Goal: Transaction & Acquisition: Purchase product/service

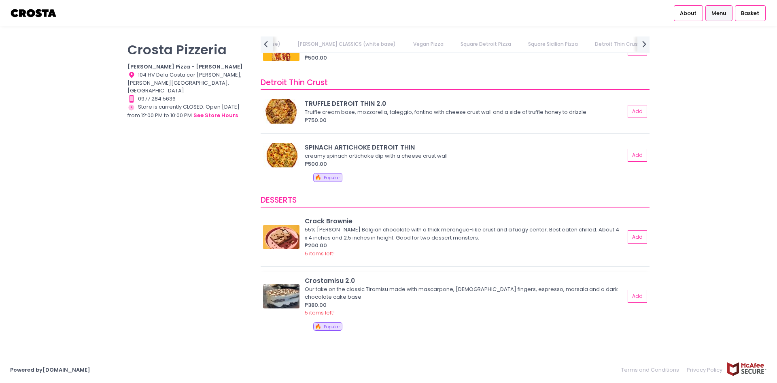
scroll to position [0, 386]
click at [280, 153] on img at bounding box center [281, 155] width 36 height 24
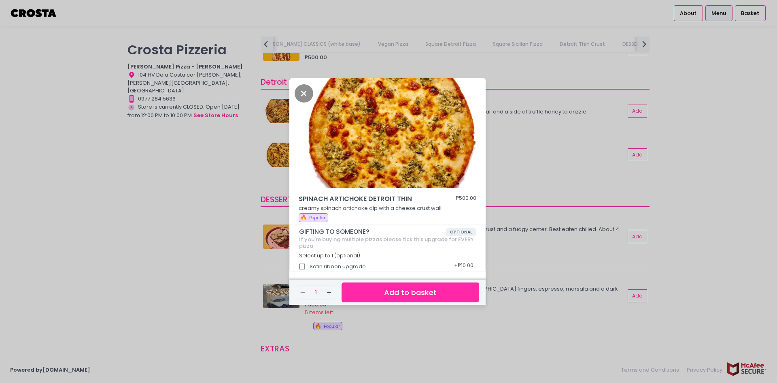
click at [280, 156] on div "SPINACH ARTICHOKE DETROIT THIN ₱500.00 creamy spinach artichoke dip with a chee…" at bounding box center [388, 191] width 777 height 383
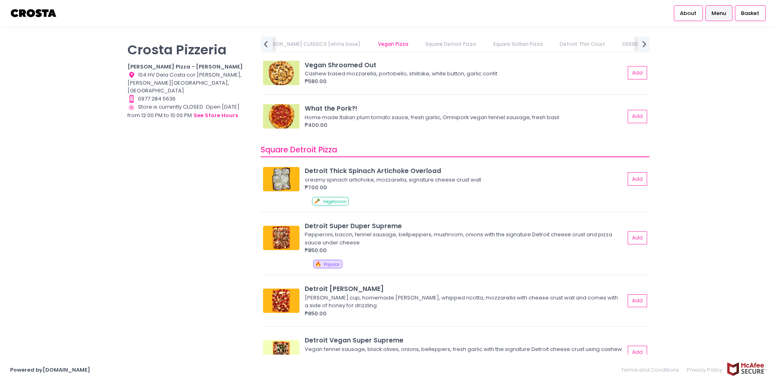
scroll to position [729, 0]
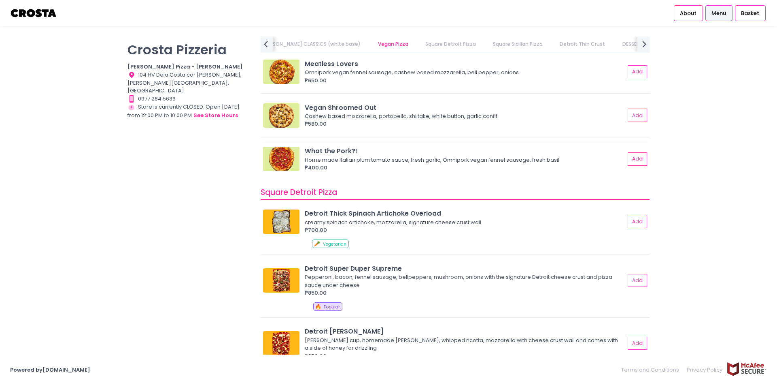
click at [283, 159] on img at bounding box center [281, 159] width 36 height 24
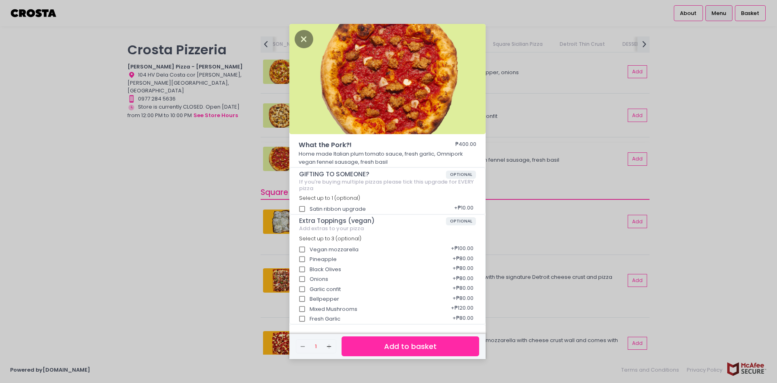
click at [283, 159] on div "What the Pork?! ₱400.00 Home made Italian plum tomato sauce, fresh garlic, Omni…" at bounding box center [388, 191] width 777 height 383
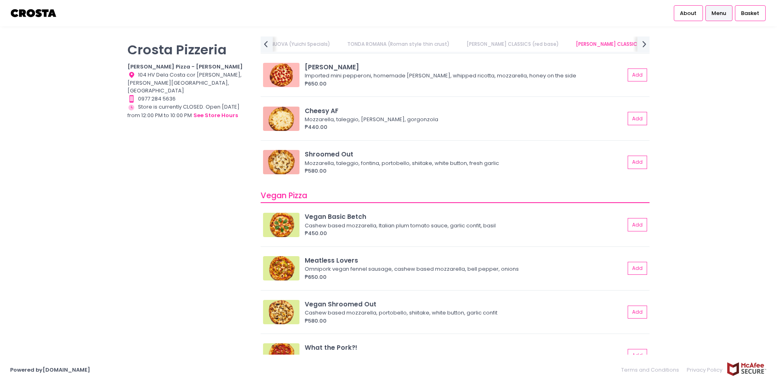
scroll to position [486, 0]
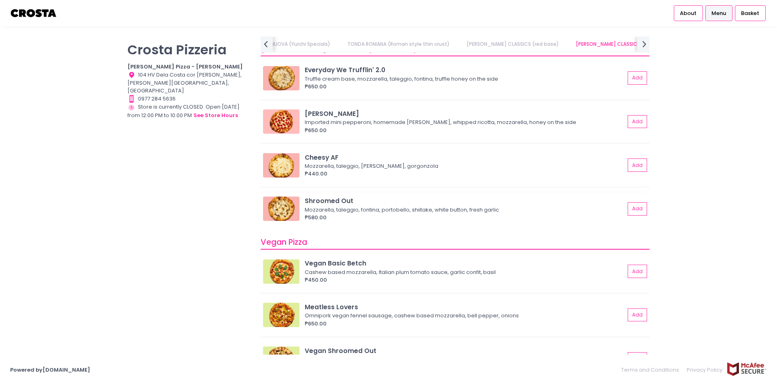
click at [284, 211] on img at bounding box center [281, 208] width 36 height 24
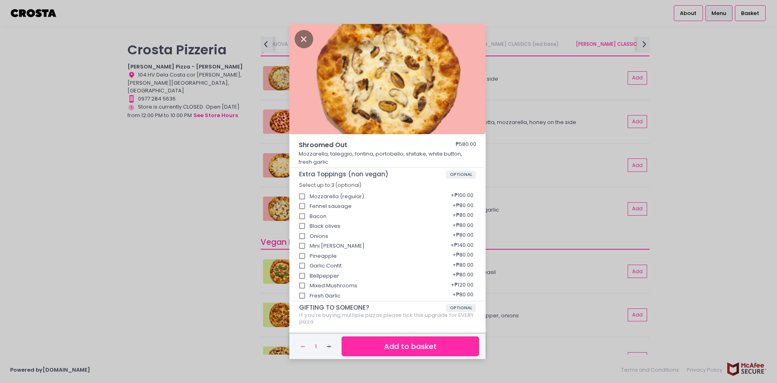
click at [249, 199] on div "Shroomed Out ₱580.00 Mozzarella, taleggio, fontina, portobello, shiitake, white…" at bounding box center [388, 191] width 777 height 383
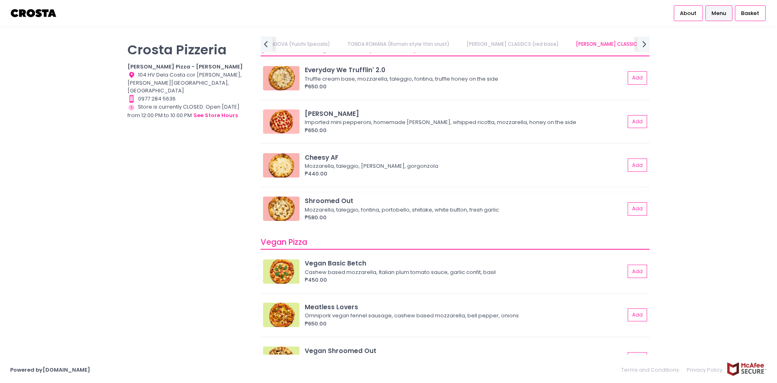
scroll to position [445, 0]
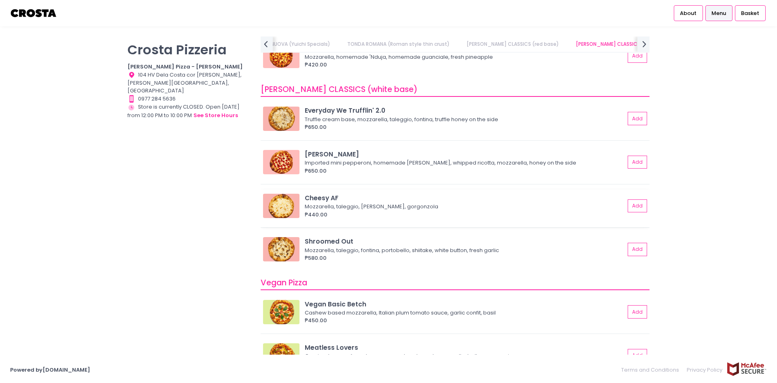
click at [287, 202] on img at bounding box center [281, 206] width 36 height 24
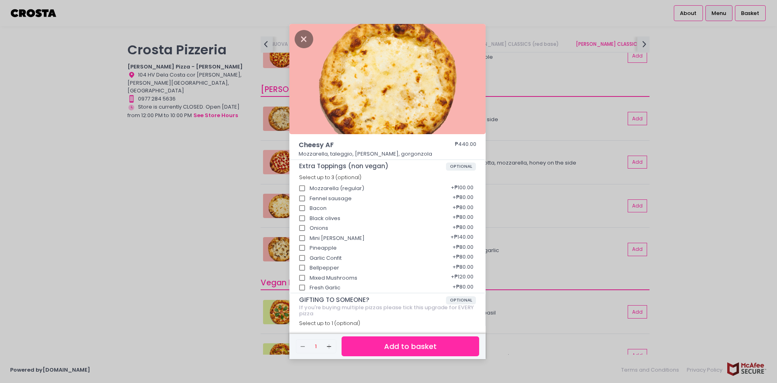
click at [194, 206] on div "Cheesy AF ₱440.00 Mozzarella, taleggio, [PERSON_NAME], gorgonzola Extra Topping…" at bounding box center [388, 191] width 777 height 383
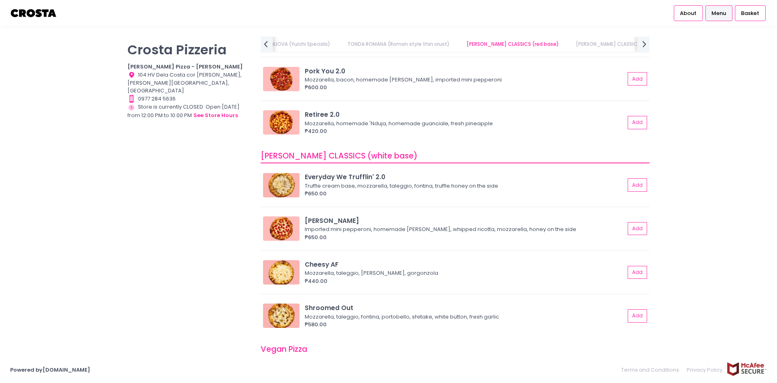
scroll to position [364, 0]
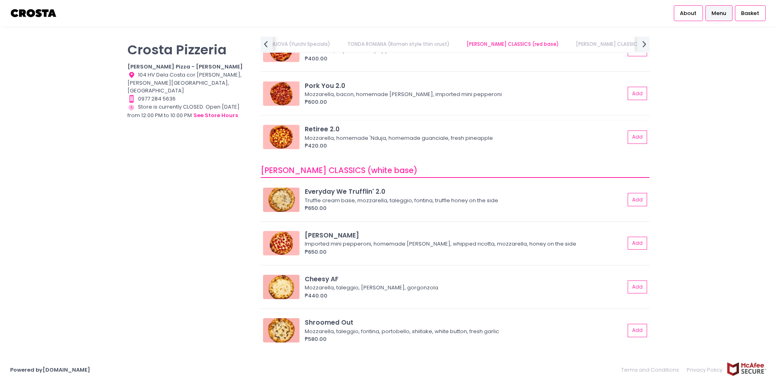
click at [285, 140] on img at bounding box center [281, 137] width 36 height 24
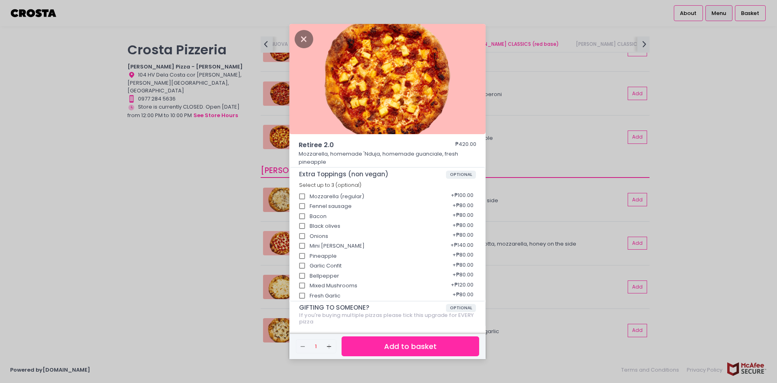
click at [223, 164] on div "Retiree 2.0 ₱420.00 Mozzarella, homemade 'Nduja, homemade guanciale, fresh pine…" at bounding box center [388, 191] width 777 height 383
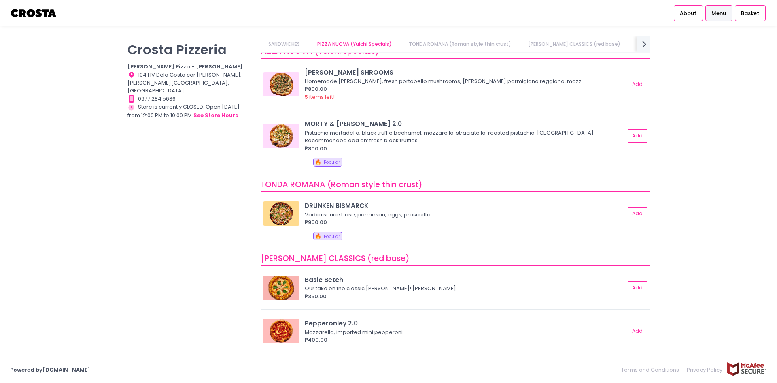
scroll to position [81, 0]
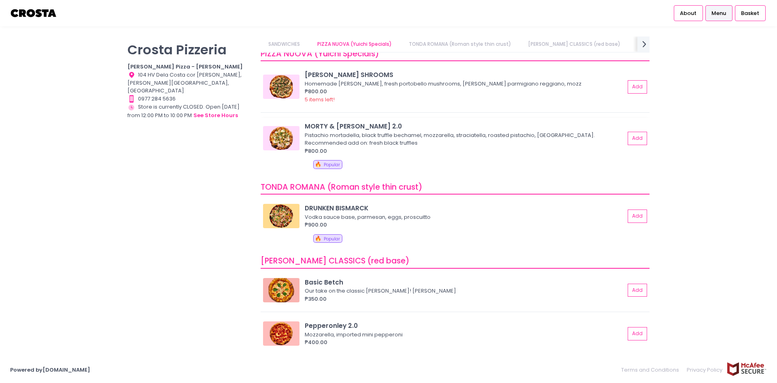
click at [281, 132] on img at bounding box center [281, 138] width 36 height 24
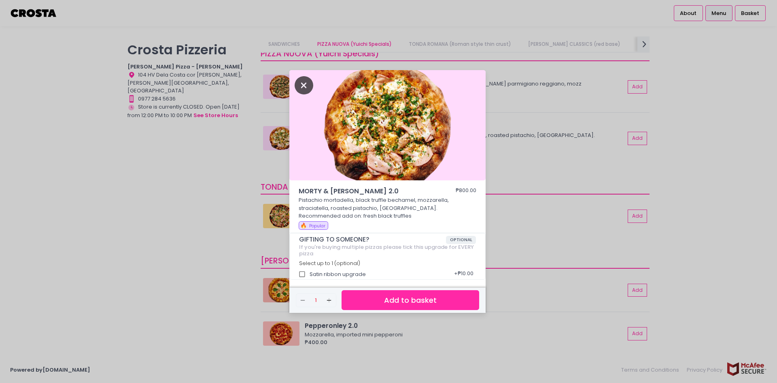
click at [302, 87] on icon "Close" at bounding box center [304, 85] width 19 height 18
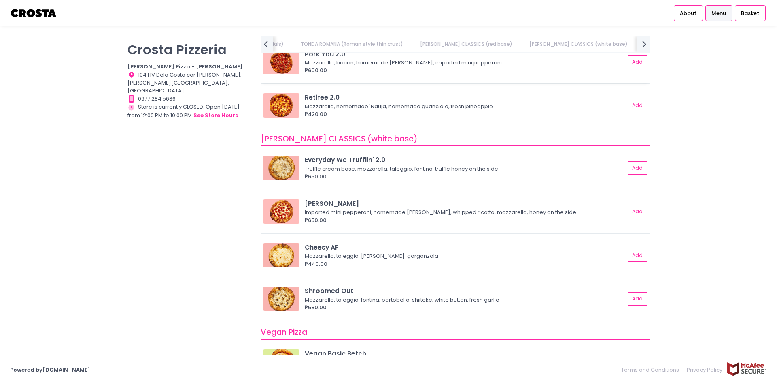
scroll to position [405, 0]
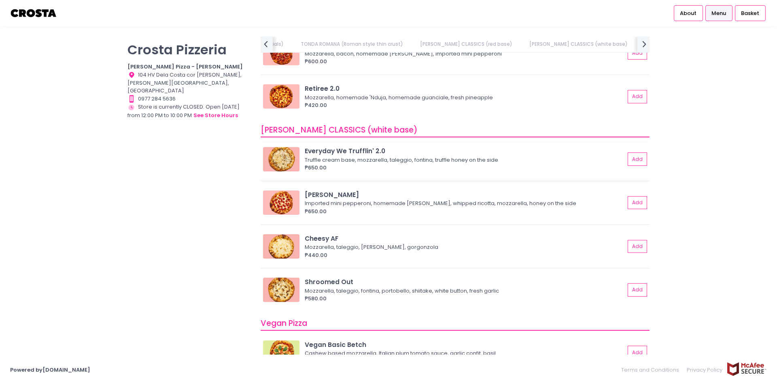
click at [275, 157] on img at bounding box center [281, 159] width 36 height 24
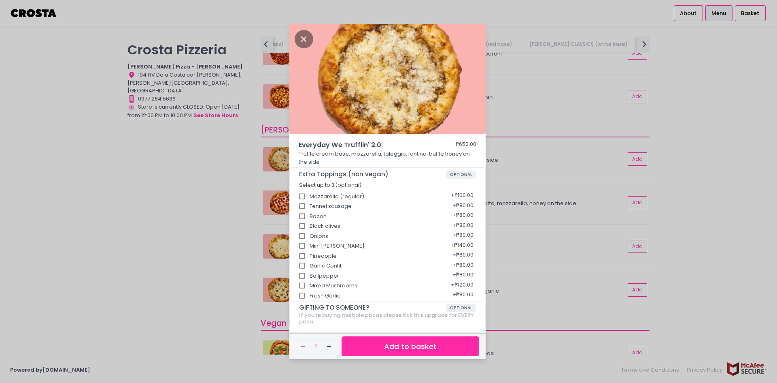
click at [223, 170] on div "Everyday We Trufflin' 2.0 ₱650.00 Truffle cream base, mozzarella, taleggio, fon…" at bounding box center [388, 191] width 777 height 383
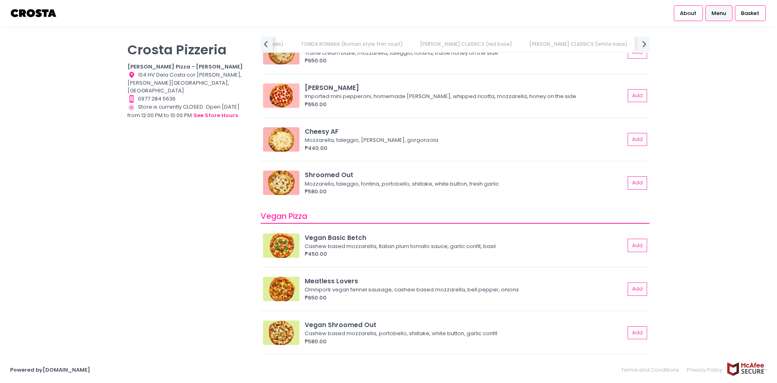
scroll to position [526, 0]
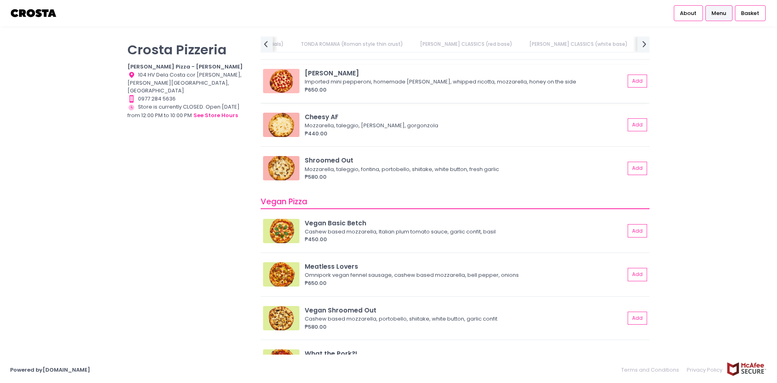
click at [290, 88] on img at bounding box center [281, 81] width 36 height 24
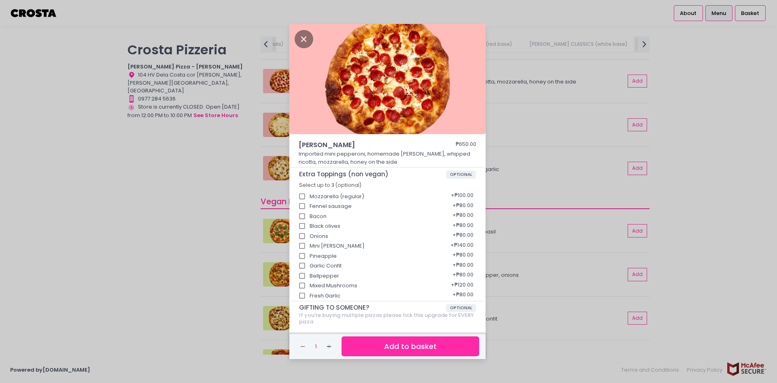
click at [180, 197] on div "[PERSON_NAME] ₱650.00 Imported mini pepperoni, homemade [PERSON_NAME], whipped …" at bounding box center [388, 191] width 777 height 383
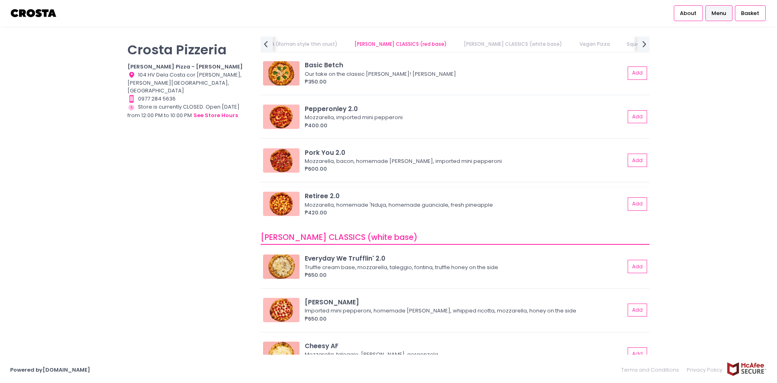
scroll to position [283, 0]
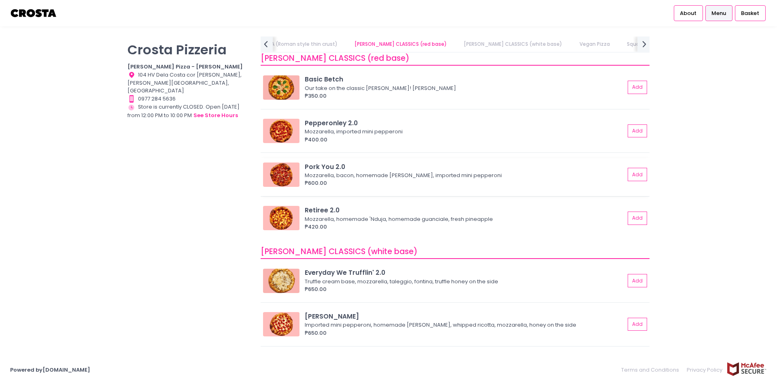
click at [287, 163] on img at bounding box center [281, 174] width 36 height 24
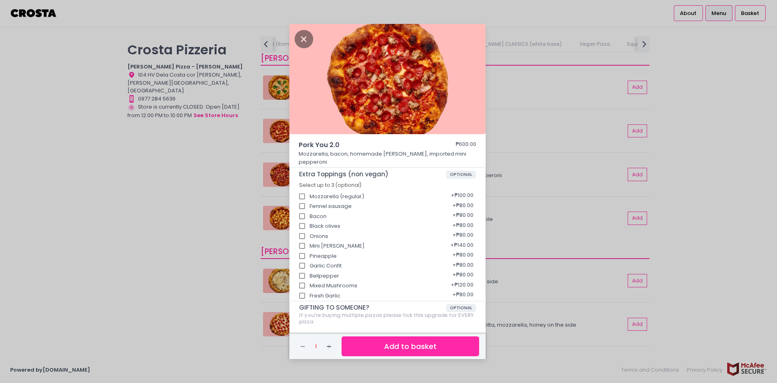
click at [255, 171] on div "Pork You 2.0 ₱600.00 Mozzarella, bacon, homemade [PERSON_NAME], imported mini p…" at bounding box center [388, 191] width 777 height 383
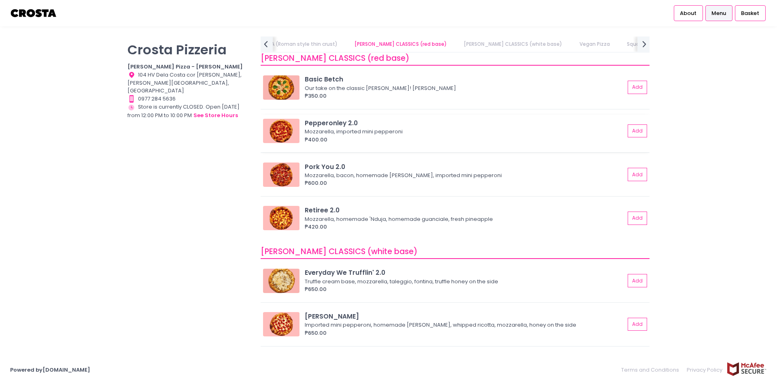
click at [283, 128] on img at bounding box center [281, 131] width 36 height 24
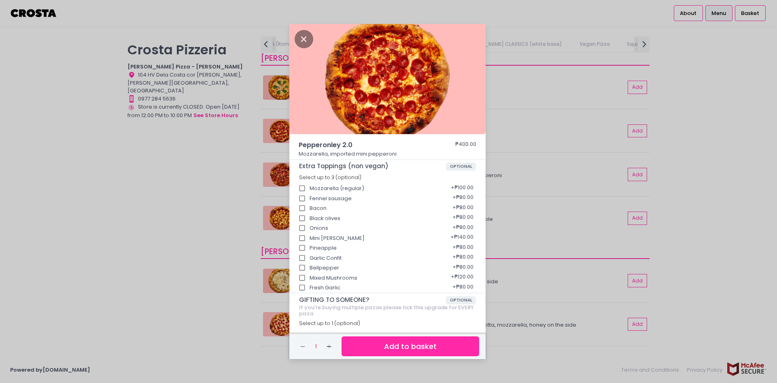
click at [227, 153] on div "Pepperonley 2.0 ₱400.00 Mozzarella, imported mini pepperoni Extra Toppings (non…" at bounding box center [388, 191] width 777 height 383
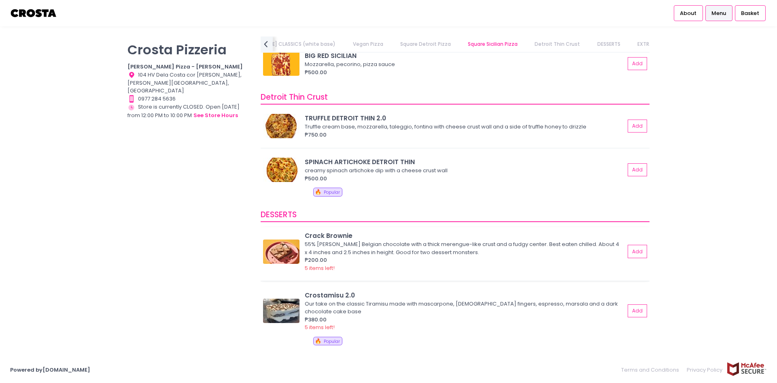
scroll to position [1266, 0]
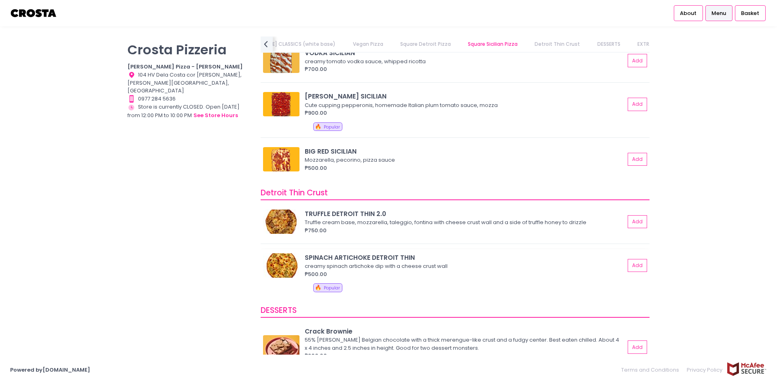
click at [286, 262] on img at bounding box center [281, 265] width 36 height 24
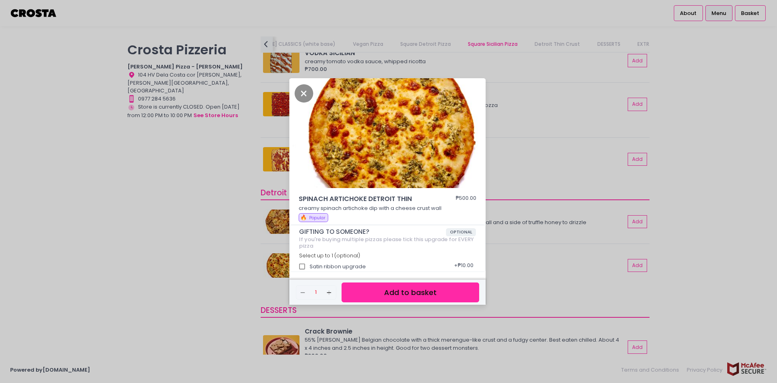
click at [202, 174] on div "SPINACH ARTICHOKE DETROIT THIN ₱500.00 creamy spinach artichoke dip with a chee…" at bounding box center [388, 191] width 777 height 383
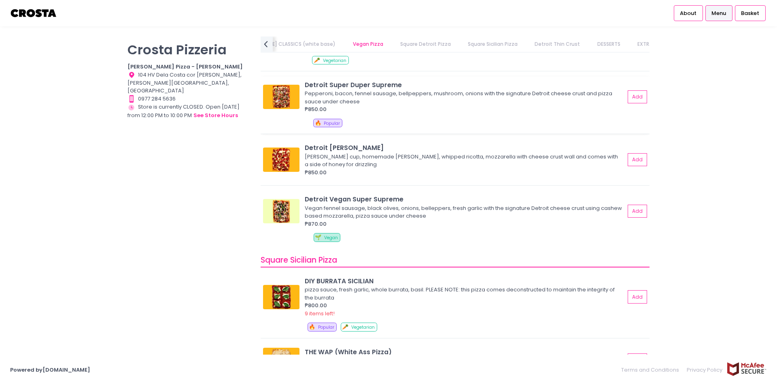
scroll to position [902, 0]
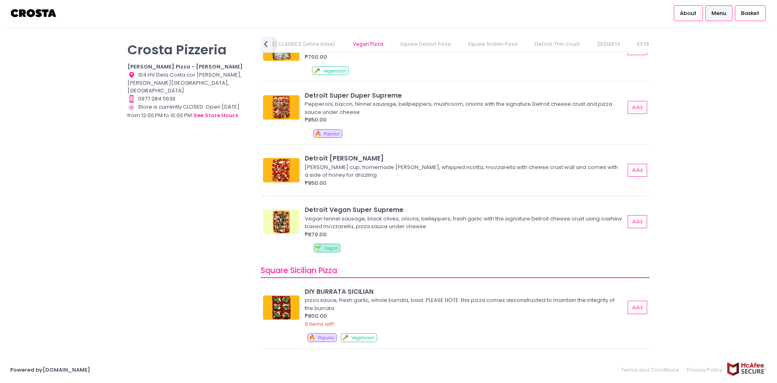
click at [290, 168] on img at bounding box center [281, 170] width 36 height 24
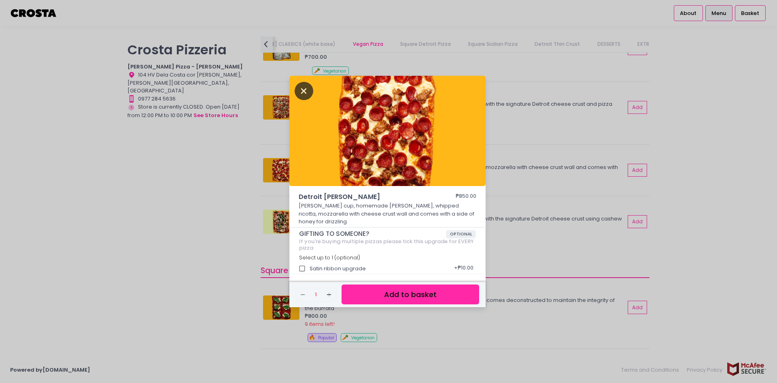
click at [305, 88] on icon "Close" at bounding box center [304, 91] width 19 height 18
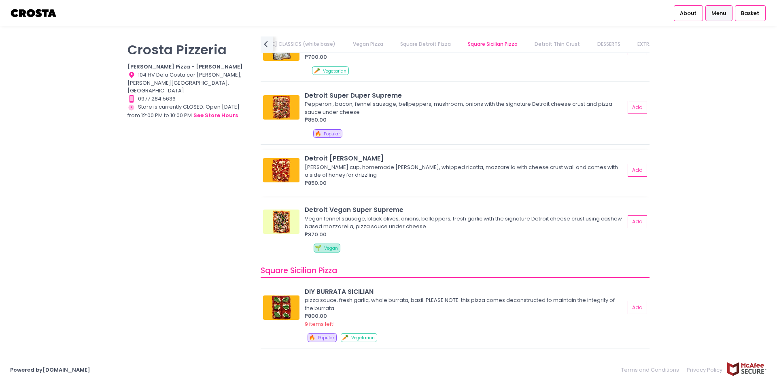
click at [277, 166] on img at bounding box center [281, 170] width 36 height 24
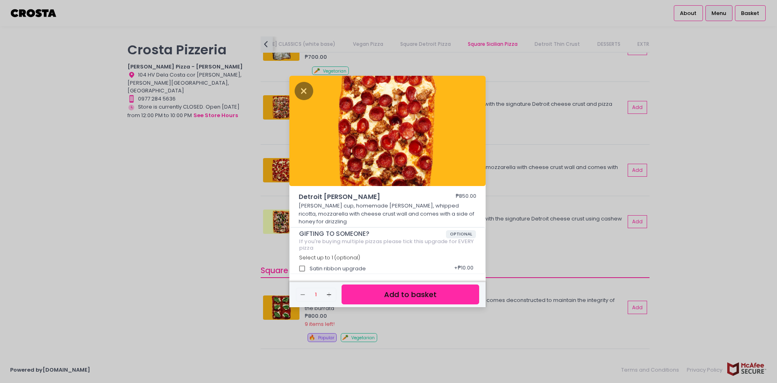
click at [175, 186] on div "Detroit Roni Salciccia ₱850.00 Roni cup, homemade salciccia, whipped ricotta, m…" at bounding box center [388, 191] width 777 height 383
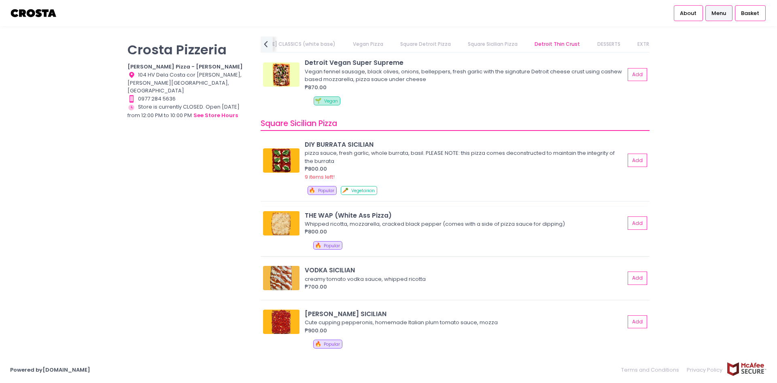
scroll to position [1104, 0]
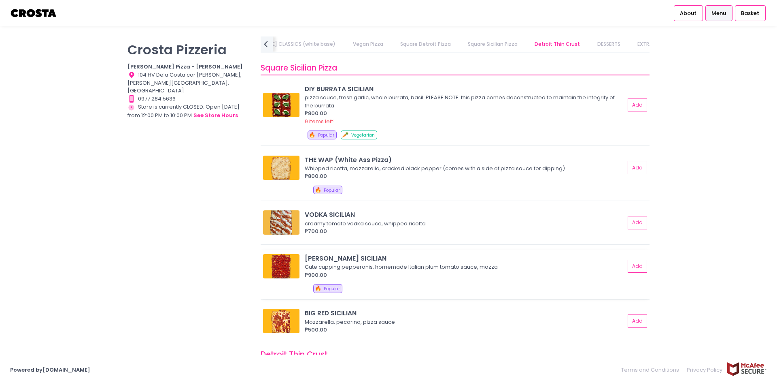
click at [293, 260] on img at bounding box center [281, 266] width 36 height 24
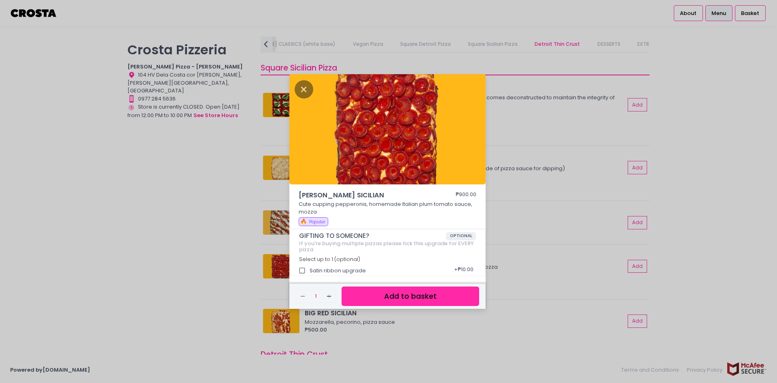
click at [217, 222] on div "RONI SICILIAN ₱900.00 Cute cupping pepperonis, homemade Italian plum tomato sau…" at bounding box center [388, 191] width 777 height 383
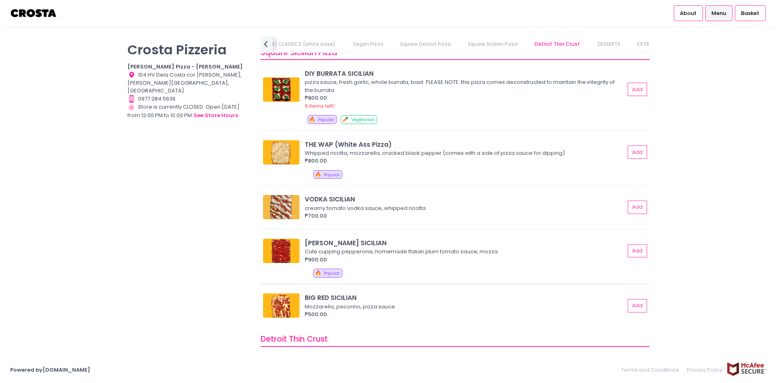
scroll to position [1145, 0]
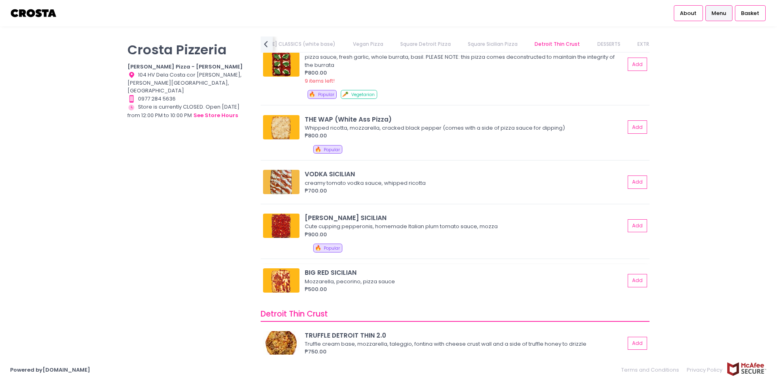
click at [282, 279] on img at bounding box center [281, 280] width 36 height 24
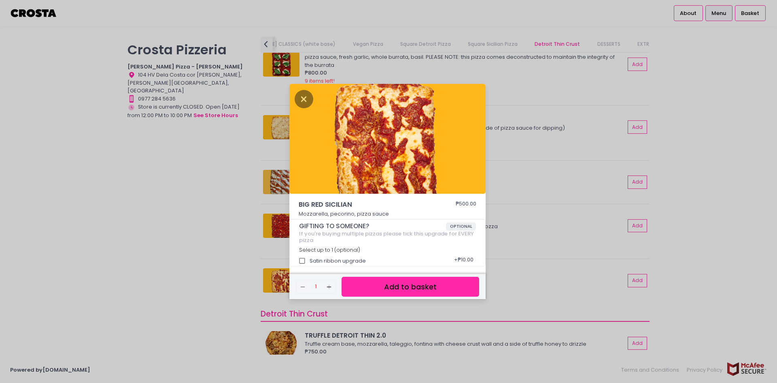
click at [221, 240] on div "BIG RED SICILIAN ₱500.00 Mozzarella, pecorino, pizza sauce GIFTING TO SOMEONE? …" at bounding box center [388, 191] width 777 height 383
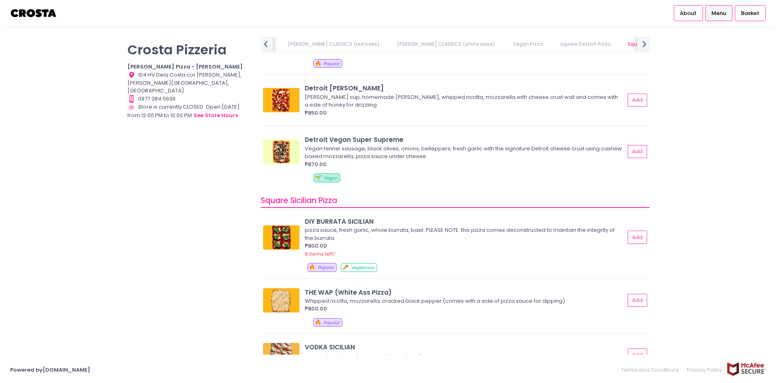
scroll to position [850, 0]
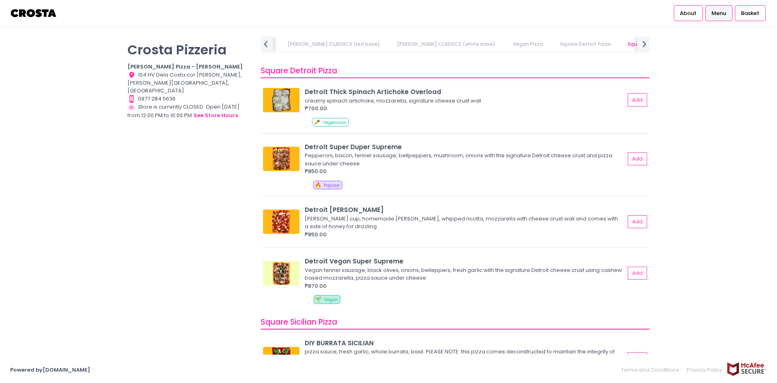
click at [288, 101] on img at bounding box center [281, 100] width 36 height 24
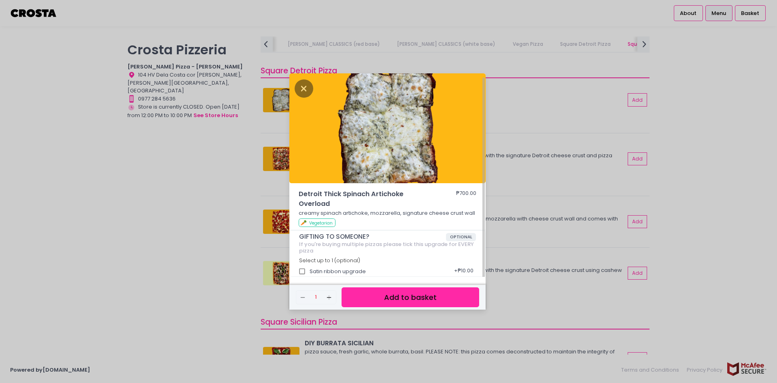
scroll to position [2, 0]
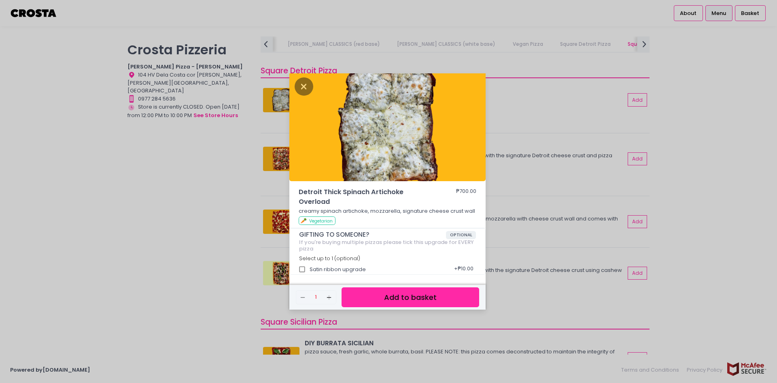
click at [245, 259] on div "Detroit Thick Spinach Artichoke Overload ₱700.00 creamy spinach artichoke, mozz…" at bounding box center [388, 191] width 777 height 383
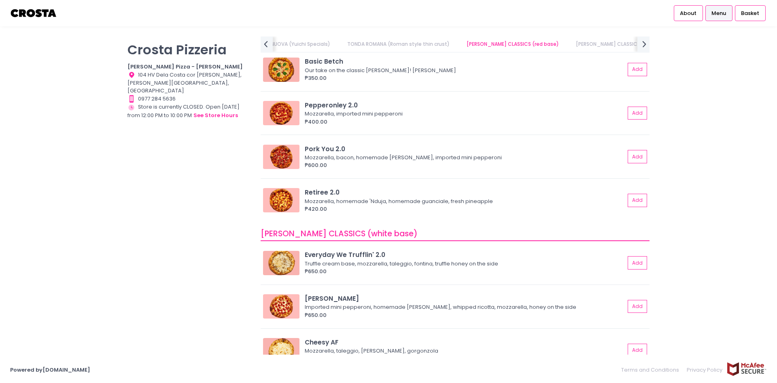
scroll to position [283, 0]
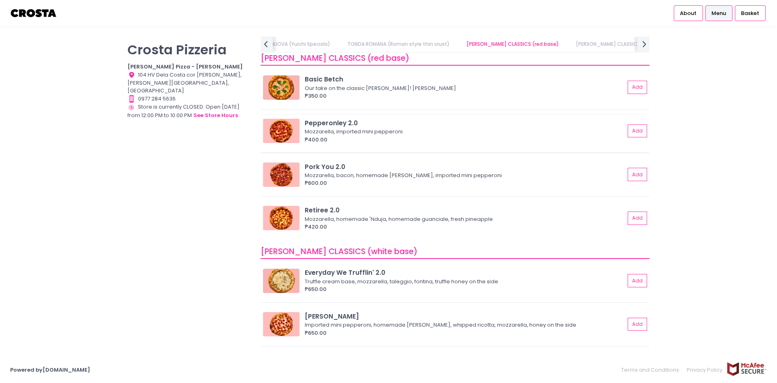
click at [343, 139] on div "₱400.00" at bounding box center [465, 140] width 320 height 8
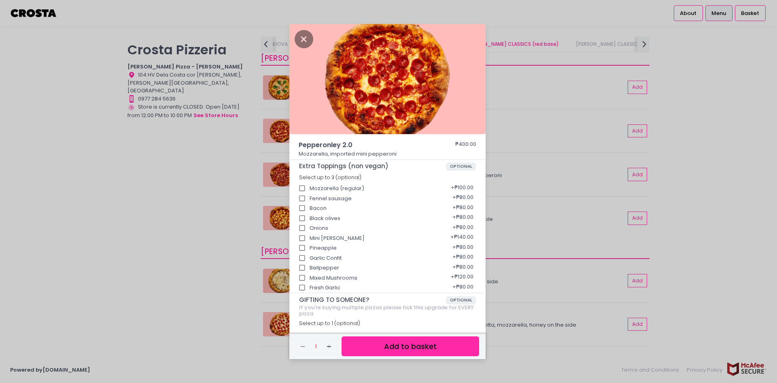
click at [215, 191] on div "Pepperonley 2.0 ₱400.00 Mozzarella, imported mini pepperoni Extra Toppings (non…" at bounding box center [388, 191] width 777 height 383
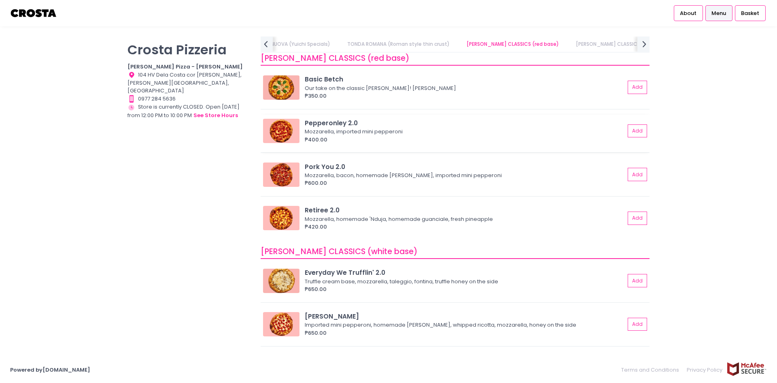
click at [349, 138] on div "₱400.00" at bounding box center [465, 140] width 320 height 8
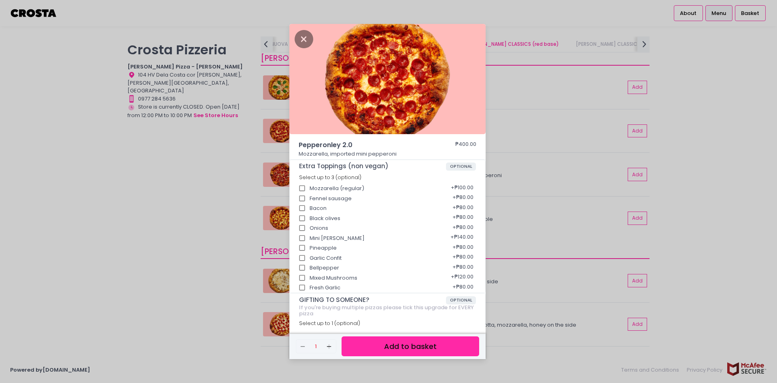
click at [332, 189] on div "Mozzarella (regular) + ₱100.00" at bounding box center [387, 186] width 177 height 10
drag, startPoint x: 297, startPoint y: 189, endPoint x: 303, endPoint y: 189, distance: 5.7
click at [298, 189] on input "Mozzarella (regular)" at bounding box center [302, 188] width 15 height 15
click at [303, 189] on input "Mozzarella (regular)" at bounding box center [302, 188] width 15 height 15
checkbox input "false"
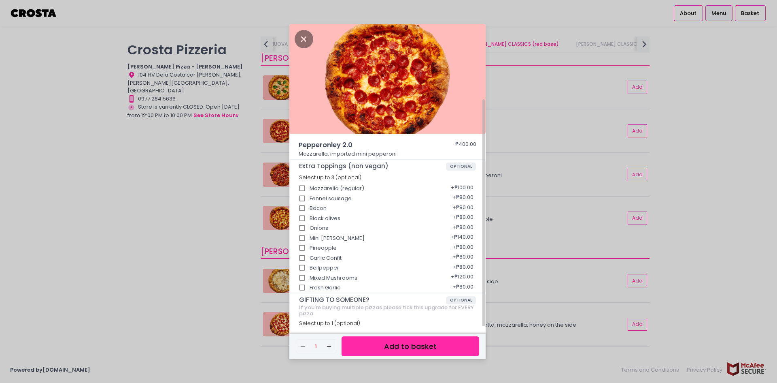
scroll to position [50, 0]
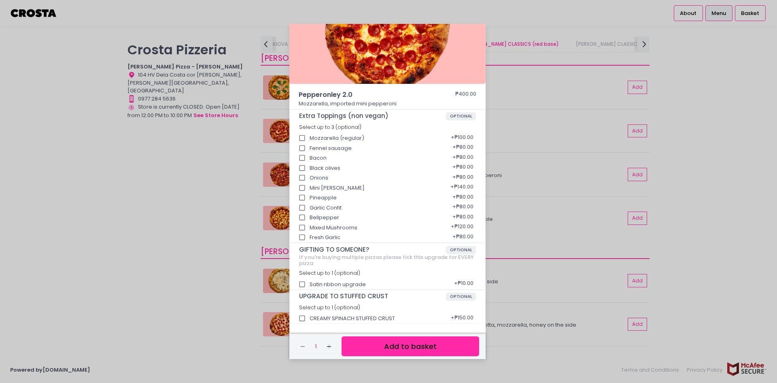
click at [211, 294] on div "Pepperonley 2.0 ₱400.00 Mozzarella, imported mini pepperoni Extra Toppings (non…" at bounding box center [388, 191] width 777 height 383
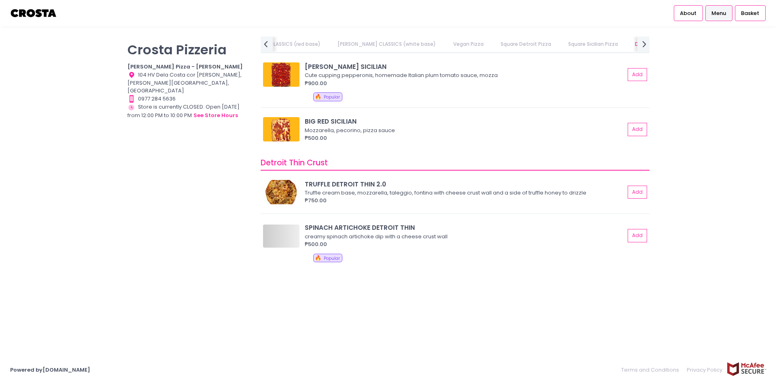
scroll to position [0, 351]
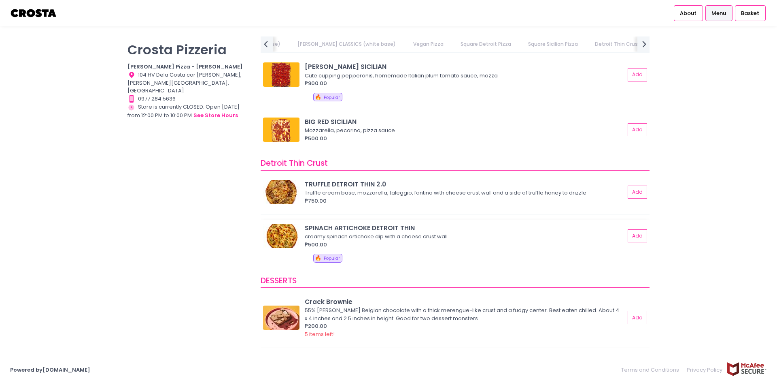
click at [425, 231] on div "SPINACH ARTICHOKE DETROIT THIN" at bounding box center [465, 227] width 320 height 9
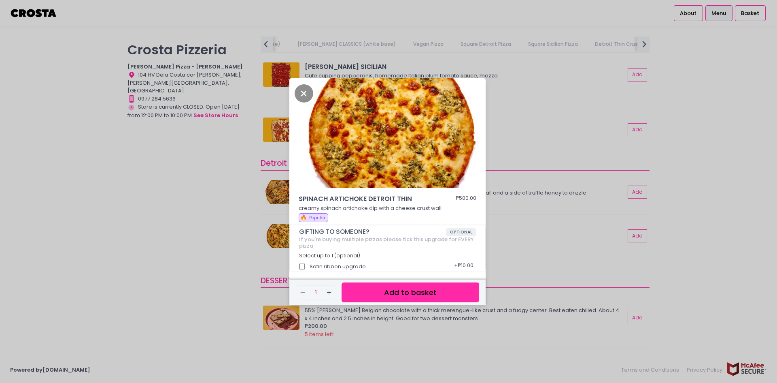
scroll to position [3, 0]
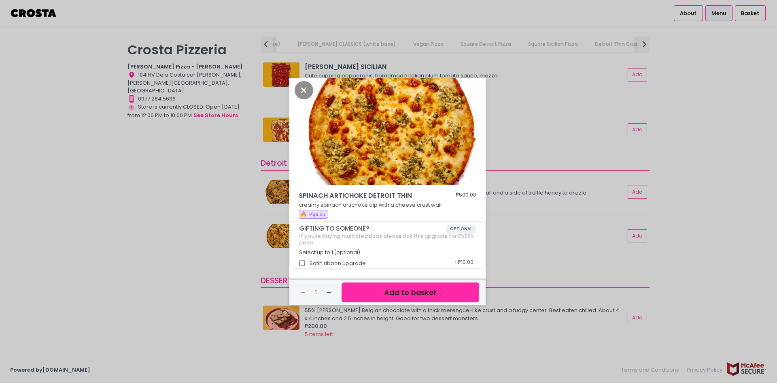
click at [178, 193] on div "SPINACH ARTICHOKE DETROIT THIN ₱500.00 creamy spinach artichoke dip with a chee…" at bounding box center [388, 191] width 777 height 383
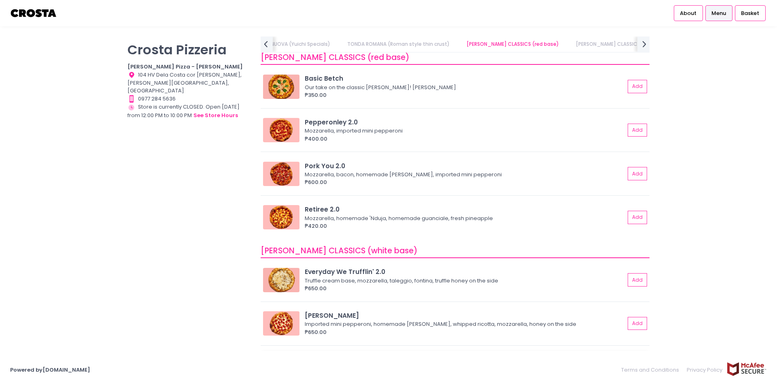
scroll to position [283, 0]
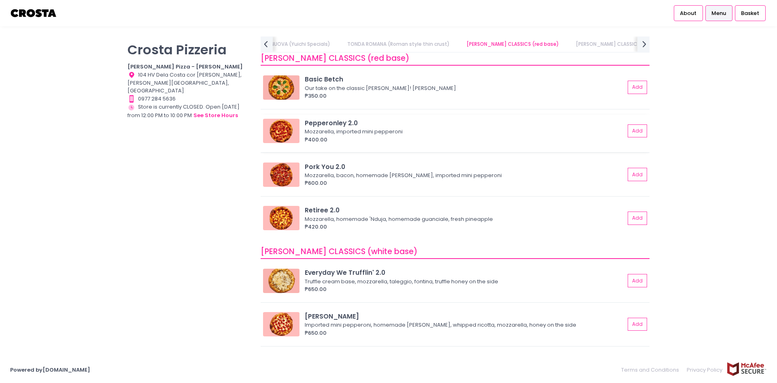
click at [357, 134] on div "Mozzarella, imported mini pepperoni" at bounding box center [464, 132] width 318 height 8
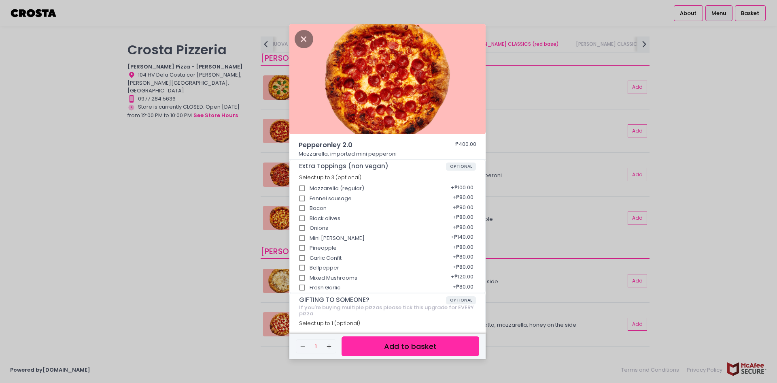
click at [323, 239] on div "Mini roni + ₱140.00" at bounding box center [387, 235] width 177 height 10
click at [217, 219] on div "Pepperonley 2.0 ₱400.00 Mozzarella, imported mini pepperoni Extra Toppings (non…" at bounding box center [388, 191] width 777 height 383
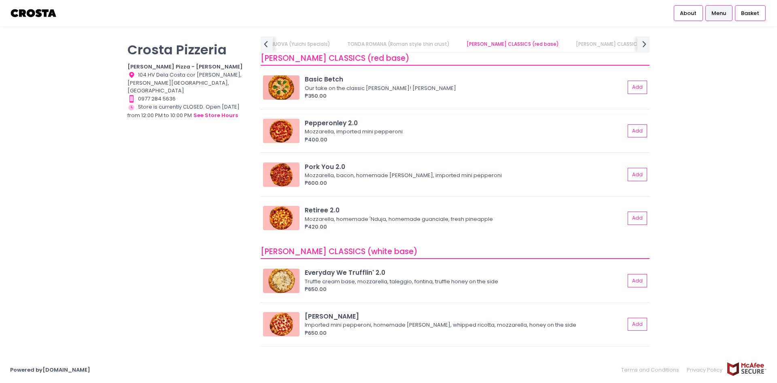
click at [273, 132] on img at bounding box center [281, 131] width 36 height 24
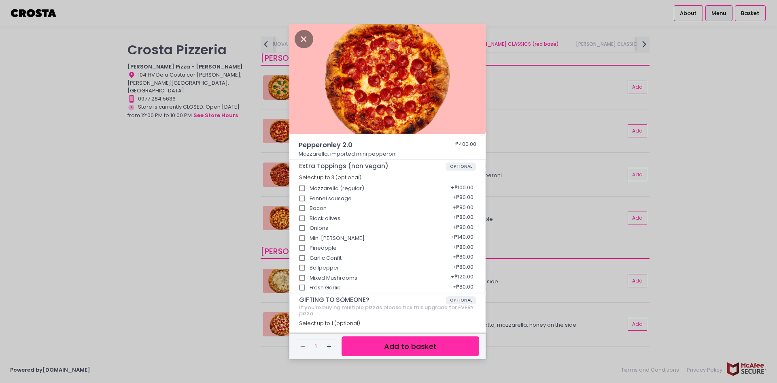
click at [250, 168] on div "Pepperonley 2.0 ₱400.00 Mozzarella, imported mini pepperoni Extra Toppings (non…" at bounding box center [388, 191] width 777 height 383
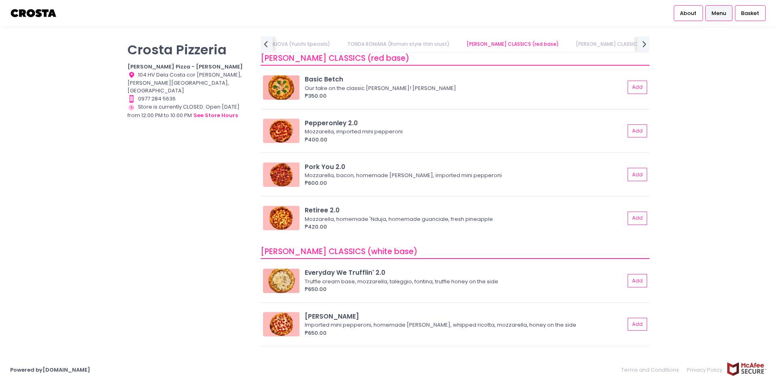
click at [289, 93] on img at bounding box center [281, 87] width 36 height 24
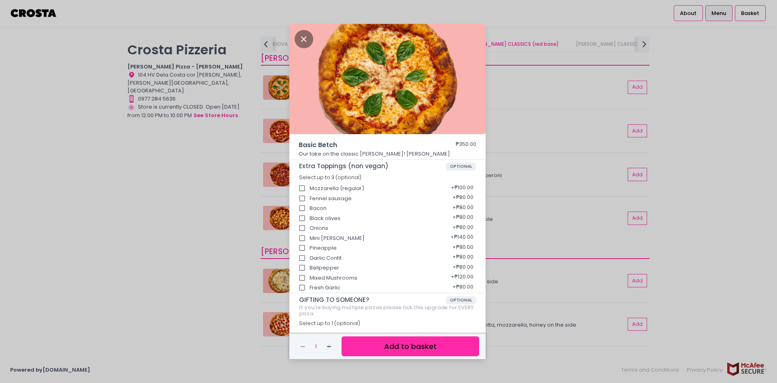
click at [231, 159] on div "Basic Betch ₱350.00 Our take on the classic Margherita! Mozzarella, basil Extra…" at bounding box center [388, 191] width 777 height 383
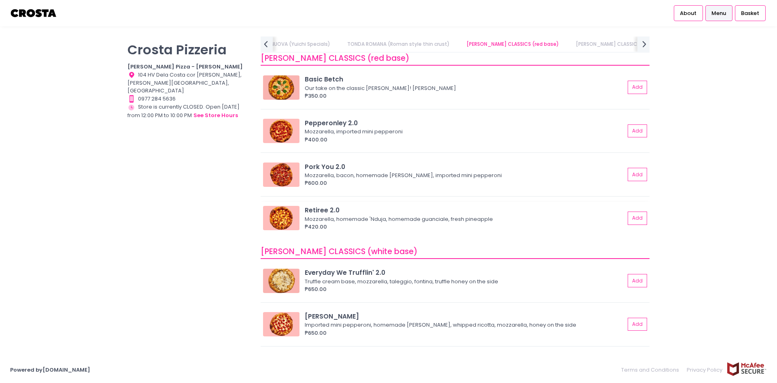
click at [288, 221] on img at bounding box center [281, 218] width 36 height 24
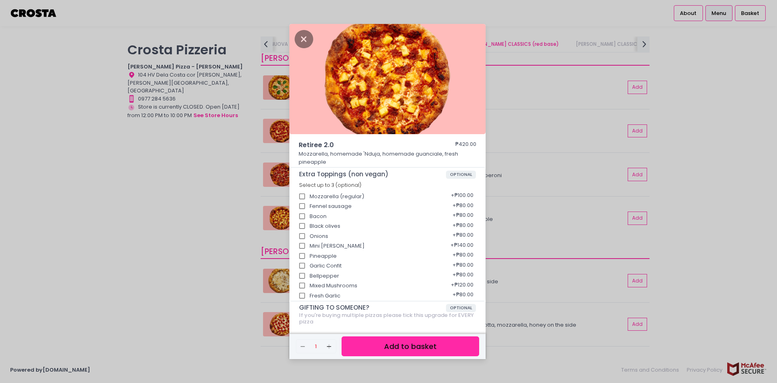
click at [162, 187] on div "Retiree 2.0 ₱420.00 Mozzarella, homemade 'Nduja, homemade guanciale, fresh pine…" at bounding box center [388, 191] width 777 height 383
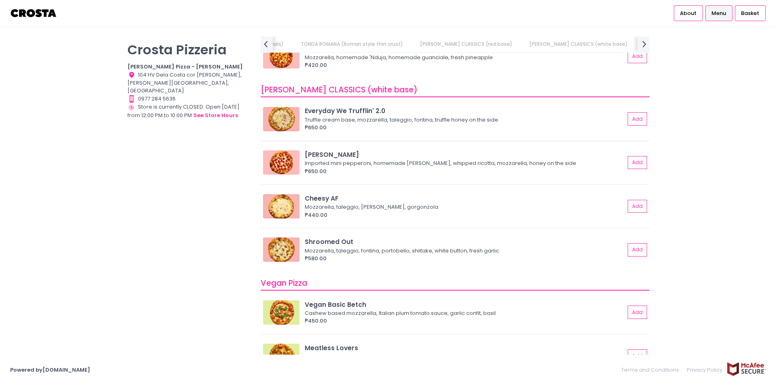
scroll to position [445, 0]
click at [280, 209] on img at bounding box center [281, 206] width 36 height 24
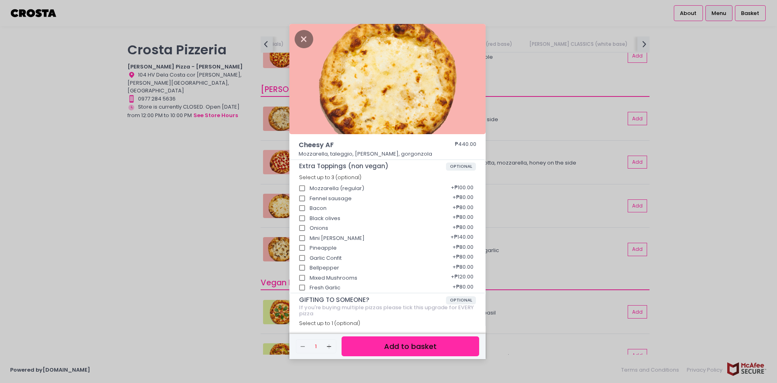
click at [206, 181] on div "Cheesy AF ₱440.00 Mozzarella, taleggio, [PERSON_NAME], gorgonzola Extra Topping…" at bounding box center [388, 191] width 777 height 383
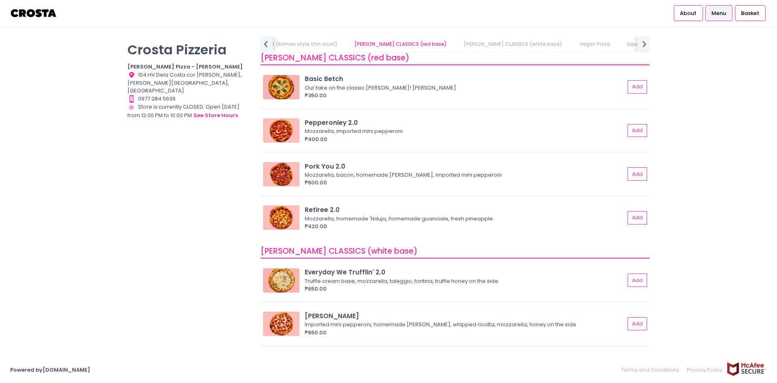
scroll to position [283, 0]
click at [285, 174] on img at bounding box center [281, 174] width 36 height 24
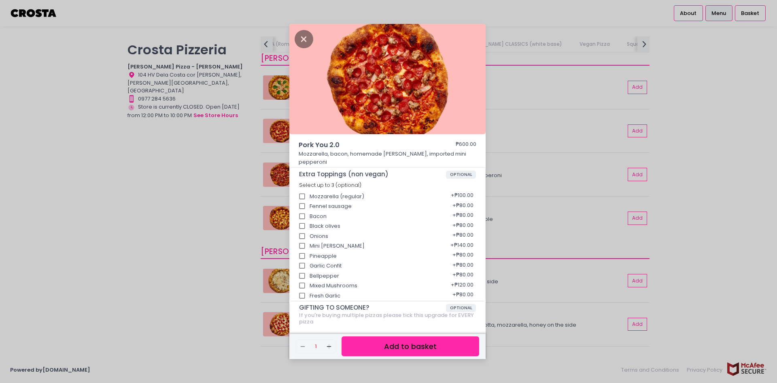
click at [234, 174] on div "Pork You 2.0 ₱600.00 Mozzarella, bacon, homemade [PERSON_NAME], imported mini p…" at bounding box center [388, 191] width 777 height 383
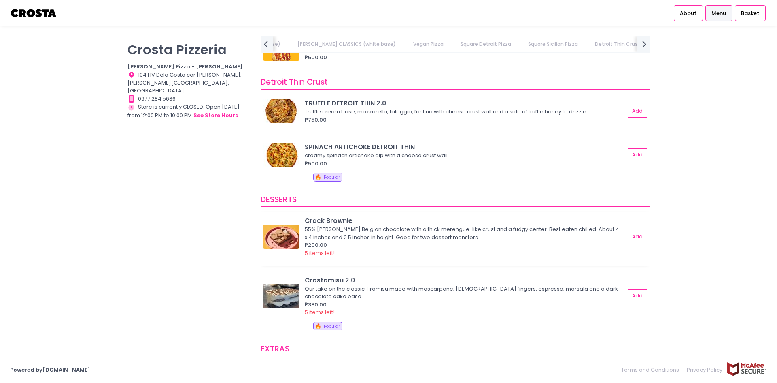
scroll to position [0, 386]
click at [273, 157] on img at bounding box center [281, 155] width 36 height 24
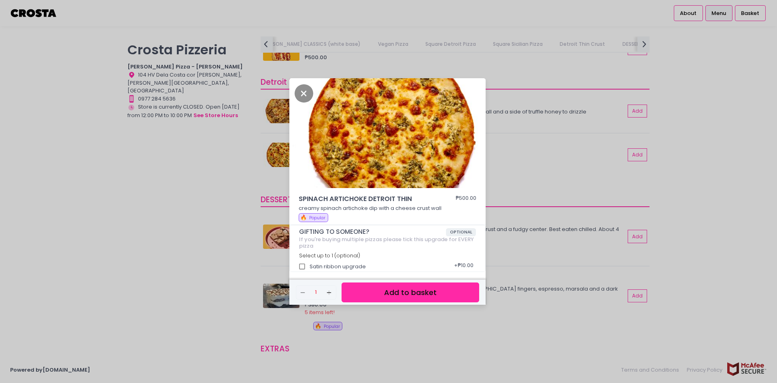
click at [238, 154] on div "SPINACH ARTICHOKE DETROIT THIN ₱500.00 creamy spinach artichoke dip with a chee…" at bounding box center [388, 191] width 777 height 383
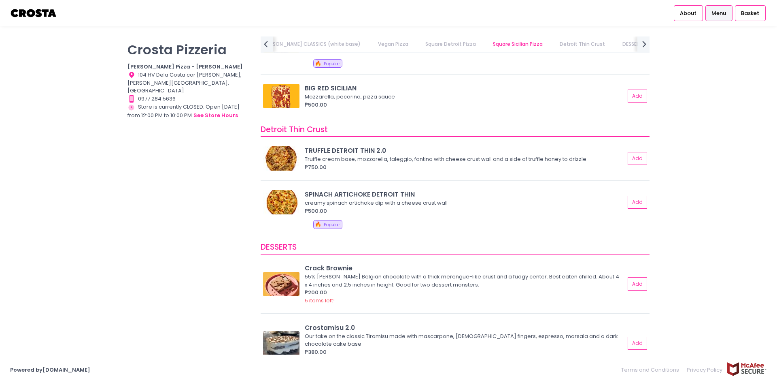
scroll to position [1255, 0]
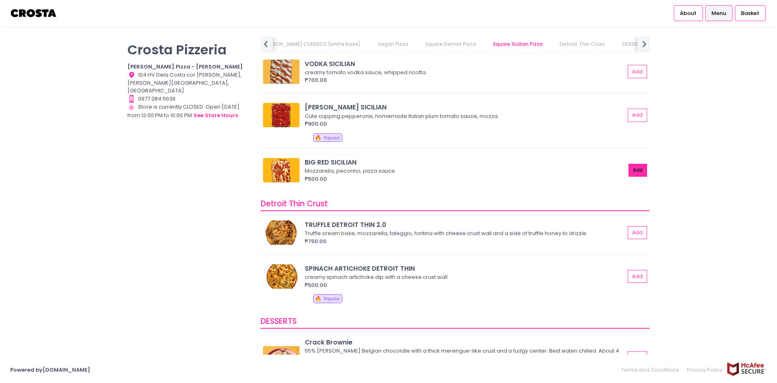
click at [635, 164] on button "Add" at bounding box center [638, 170] width 19 height 13
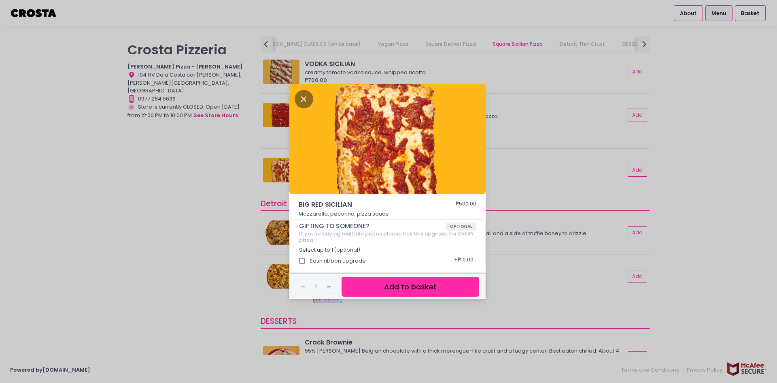
click at [210, 252] on div "BIG RED SICILIAN ₱500.00 Mozzarella, pecorino, pizza sauce GIFTING TO SOMEONE? …" at bounding box center [388, 191] width 777 height 383
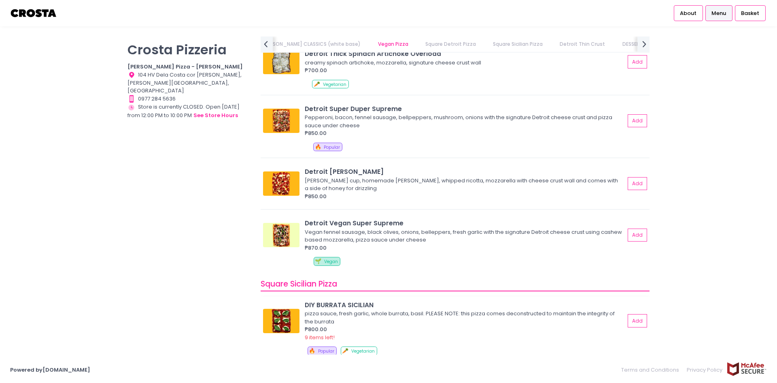
scroll to position [972, 0]
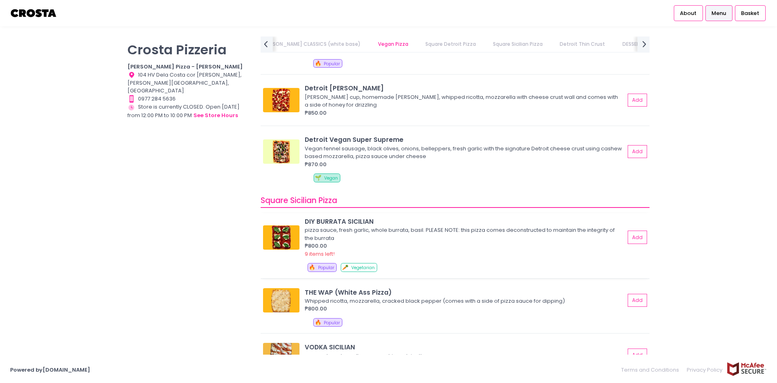
click at [286, 232] on img at bounding box center [281, 237] width 36 height 24
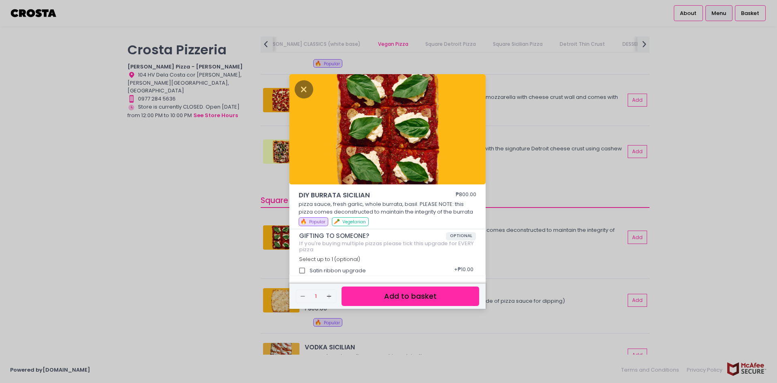
click at [224, 187] on div "DIY BURRATA SICILIAN ₱800.00 pizza sauce, fresh garlic, whole burrata, basil. P…" at bounding box center [388, 191] width 777 height 383
